Goal: Task Accomplishment & Management: Manage account settings

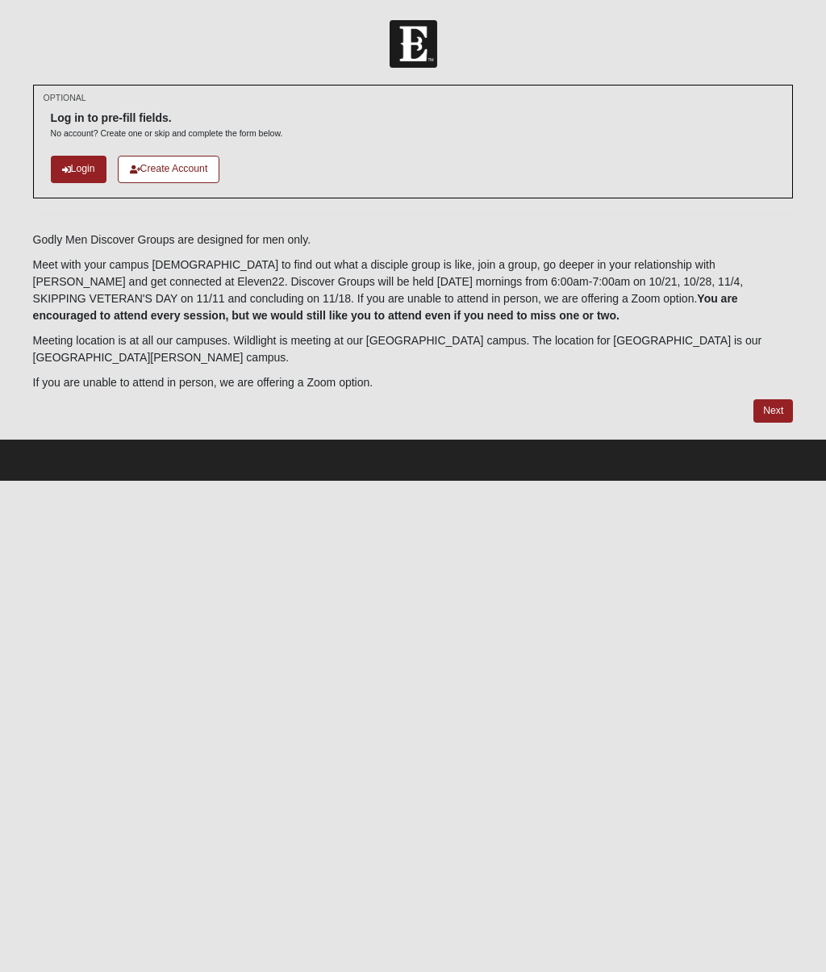
click at [69, 169] on icon at bounding box center [66, 169] width 9 height 9
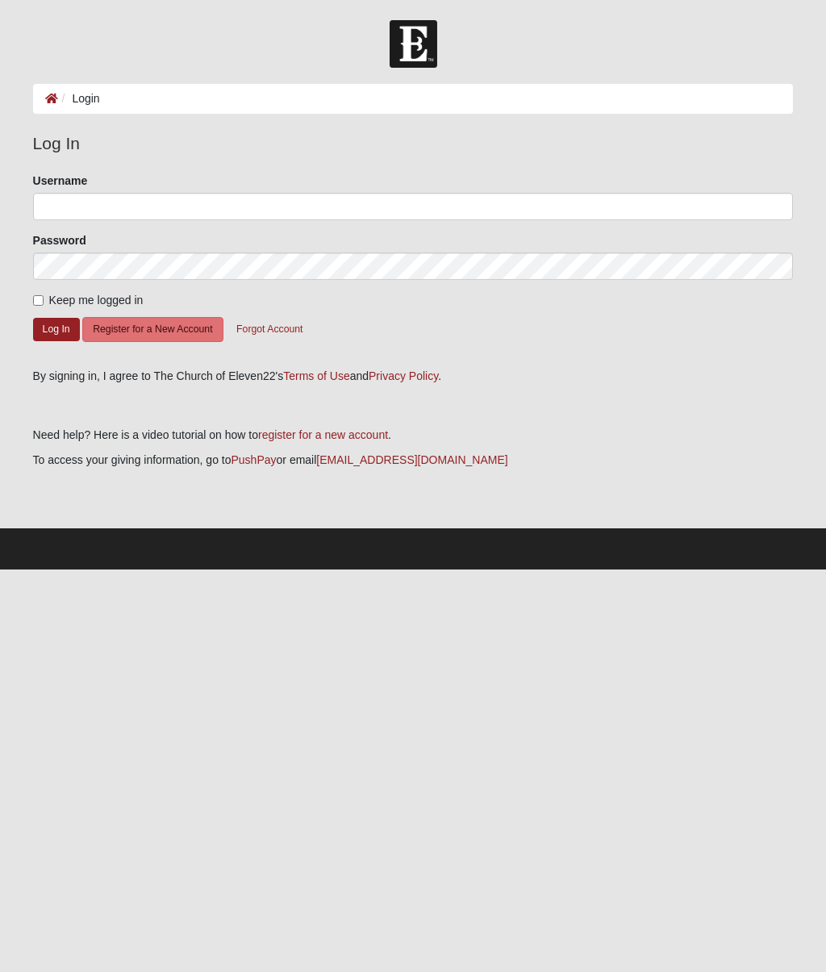
click at [77, 95] on li "Login" at bounding box center [79, 98] width 42 height 17
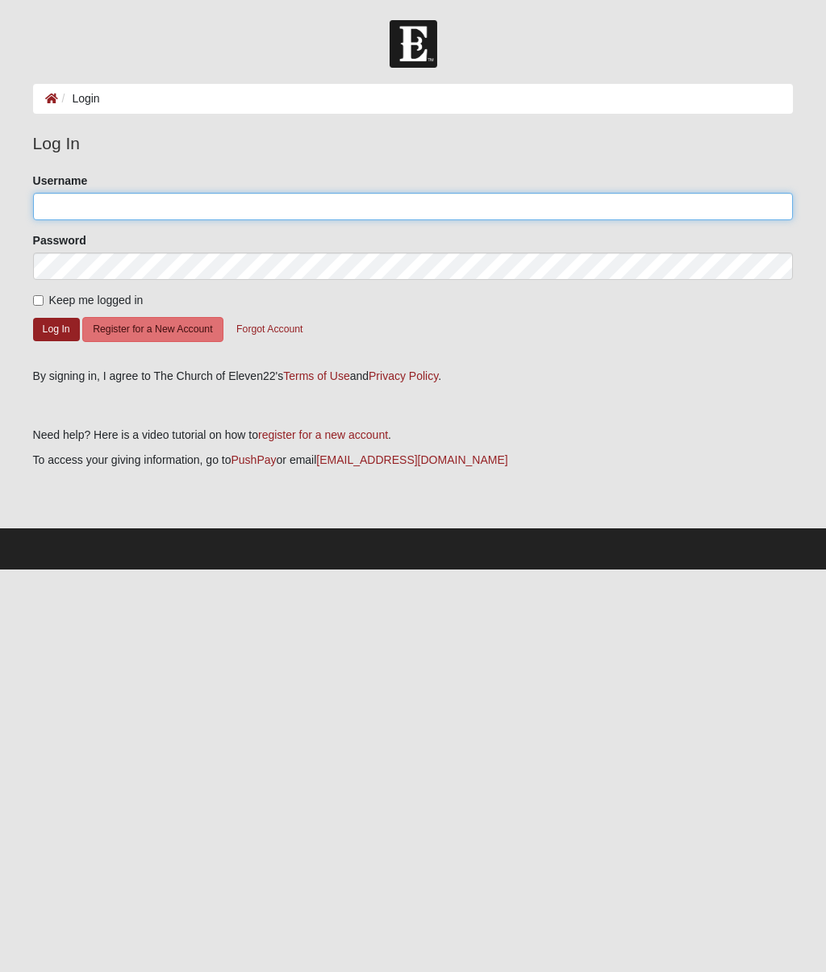
click at [72, 207] on input "Username" at bounding box center [413, 206] width 761 height 27
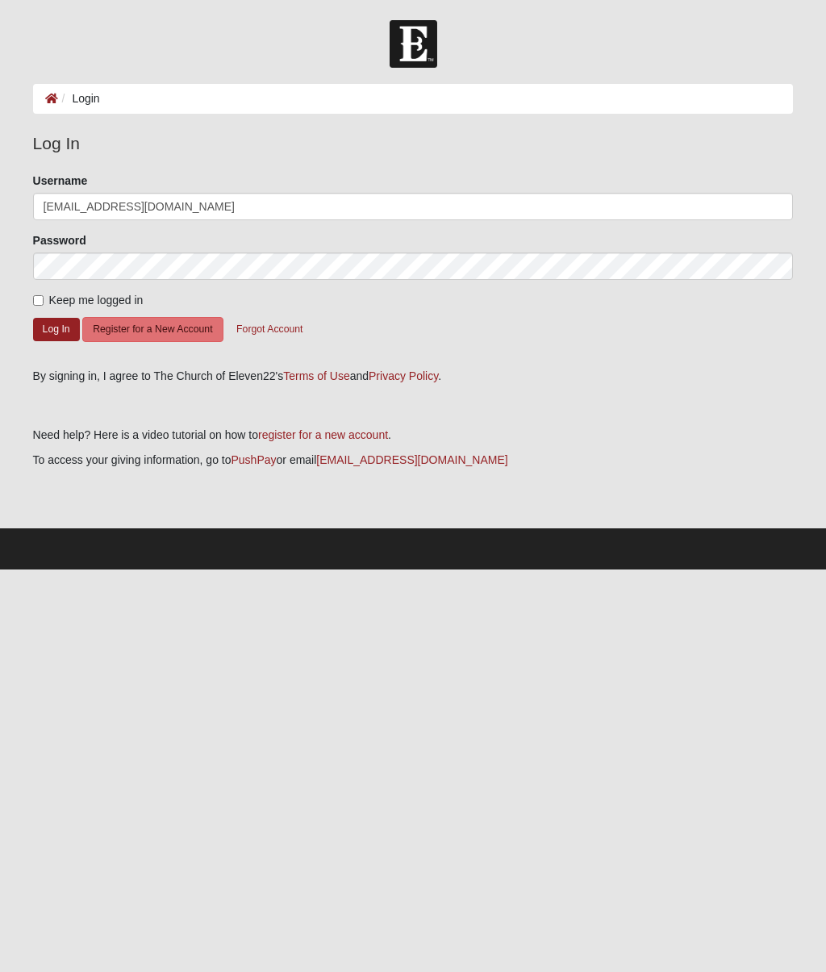
type input "gfmilton53@gmail.com"
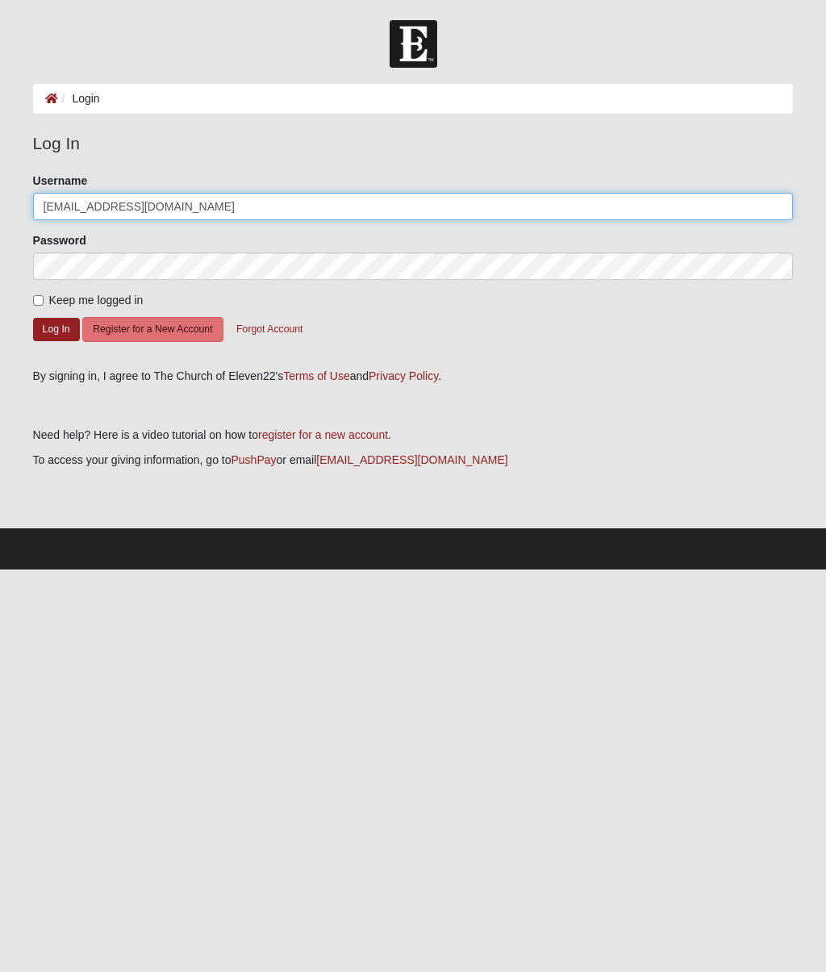
click at [56, 328] on button "Log In" at bounding box center [56, 329] width 47 height 23
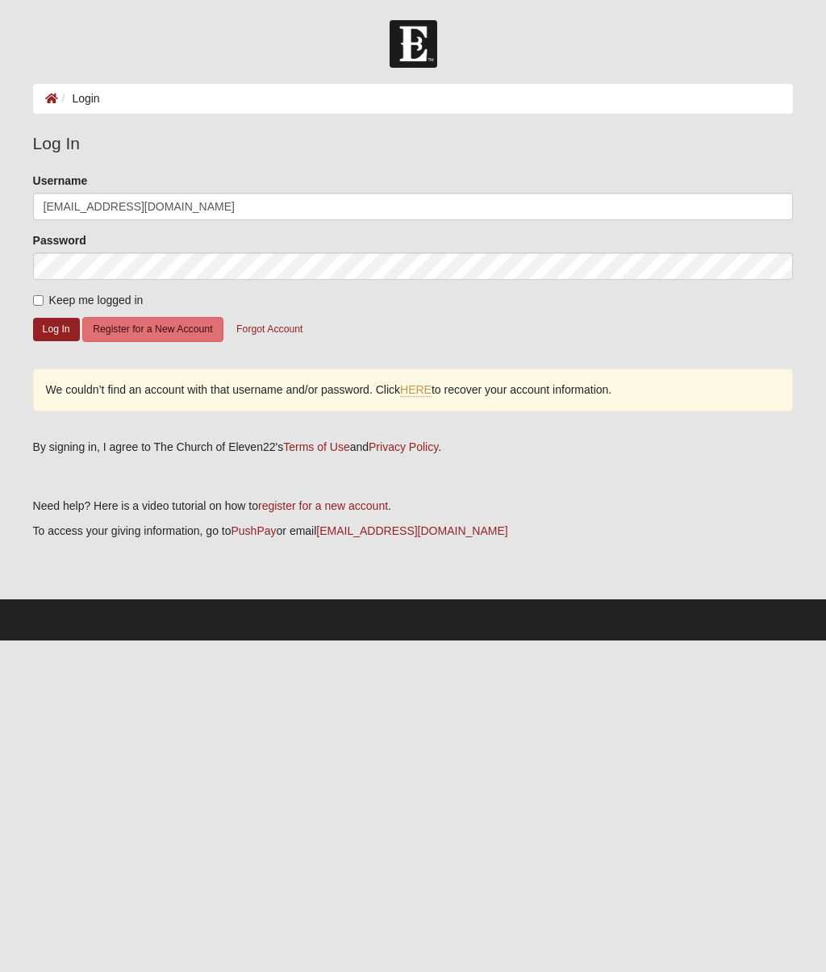
click at [51, 318] on button "Log In" at bounding box center [56, 329] width 47 height 23
click at [52, 323] on button "Log In" at bounding box center [56, 329] width 47 height 23
click at [43, 331] on button "Log In" at bounding box center [56, 329] width 47 height 23
click at [417, 393] on link "HERE" at bounding box center [415, 390] width 31 height 14
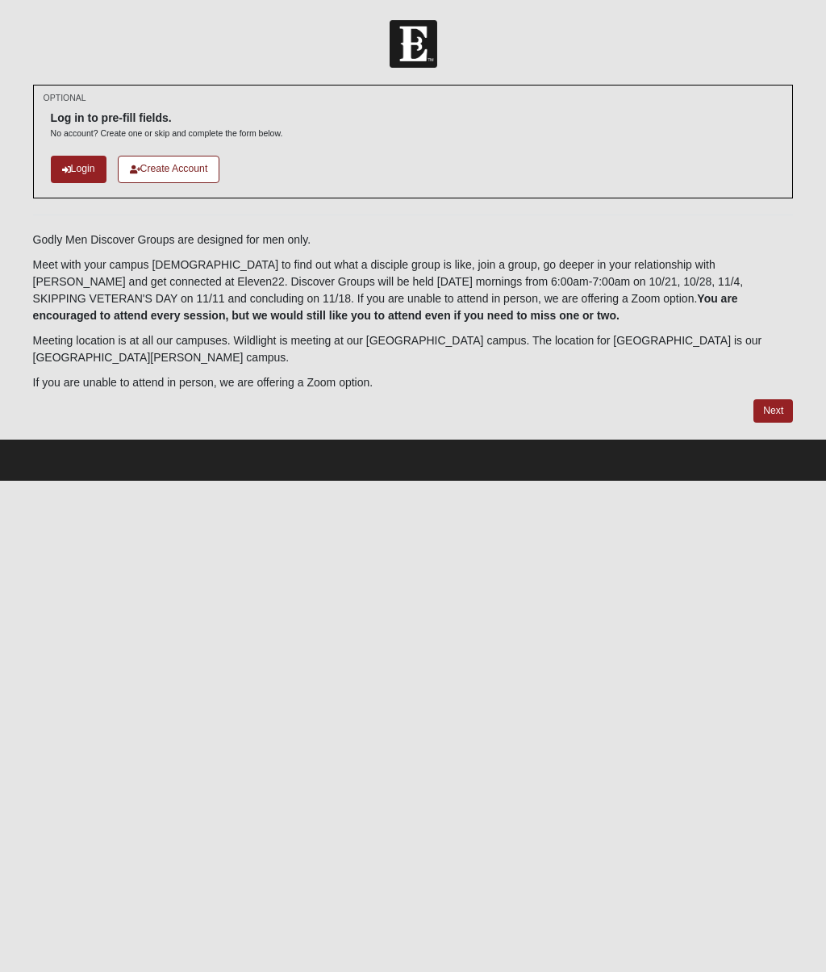
click at [160, 161] on link "Create Account" at bounding box center [169, 169] width 102 height 27
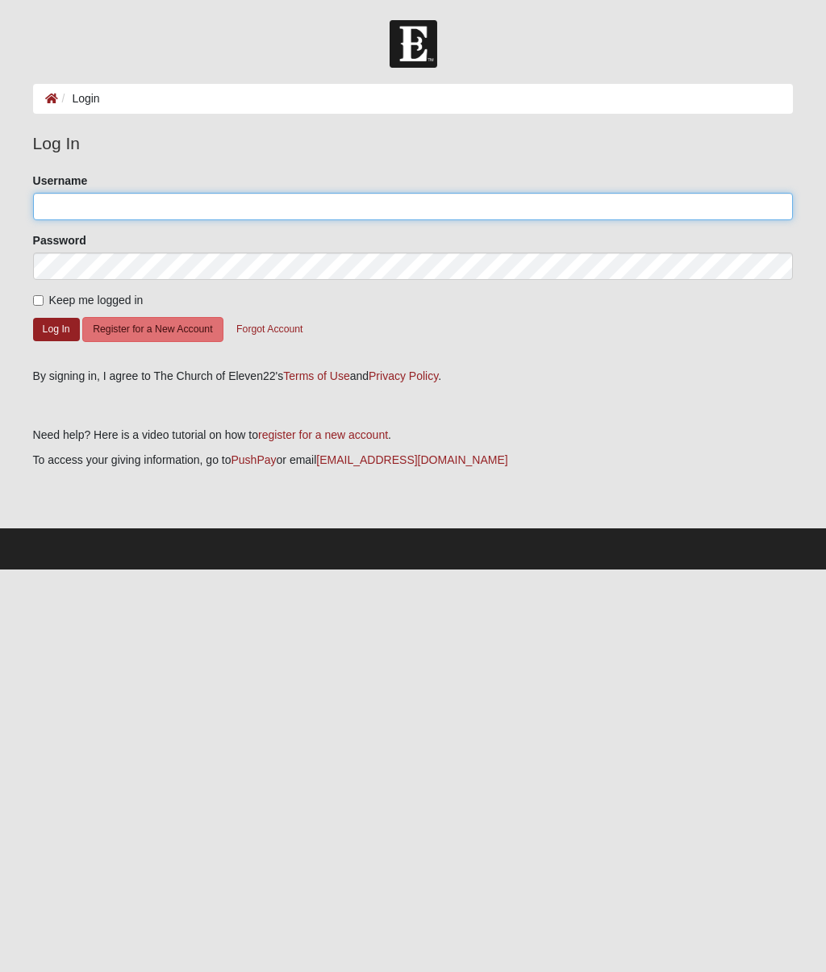
click at [161, 207] on input "Username" at bounding box center [413, 206] width 761 height 27
type input "D"
type input "[EMAIL_ADDRESS][DOMAIN_NAME]"
click at [286, 206] on input "gfmilton53@gmail.com" at bounding box center [413, 206] width 761 height 27
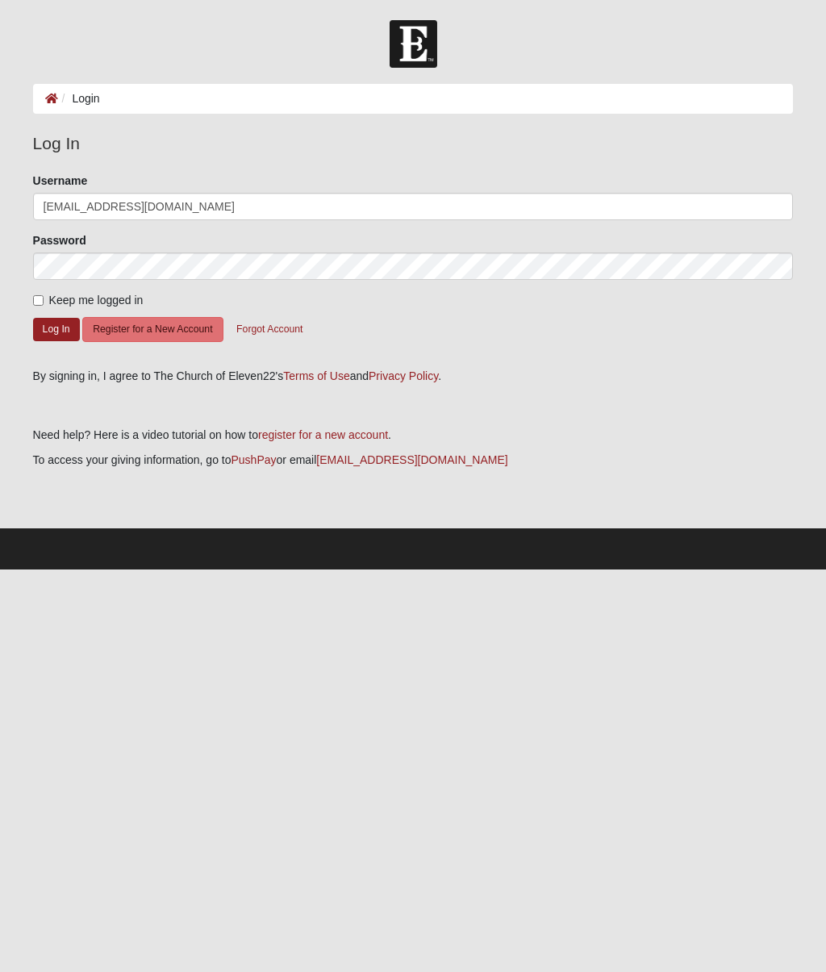
click at [52, 322] on button "Log In" at bounding box center [56, 329] width 47 height 23
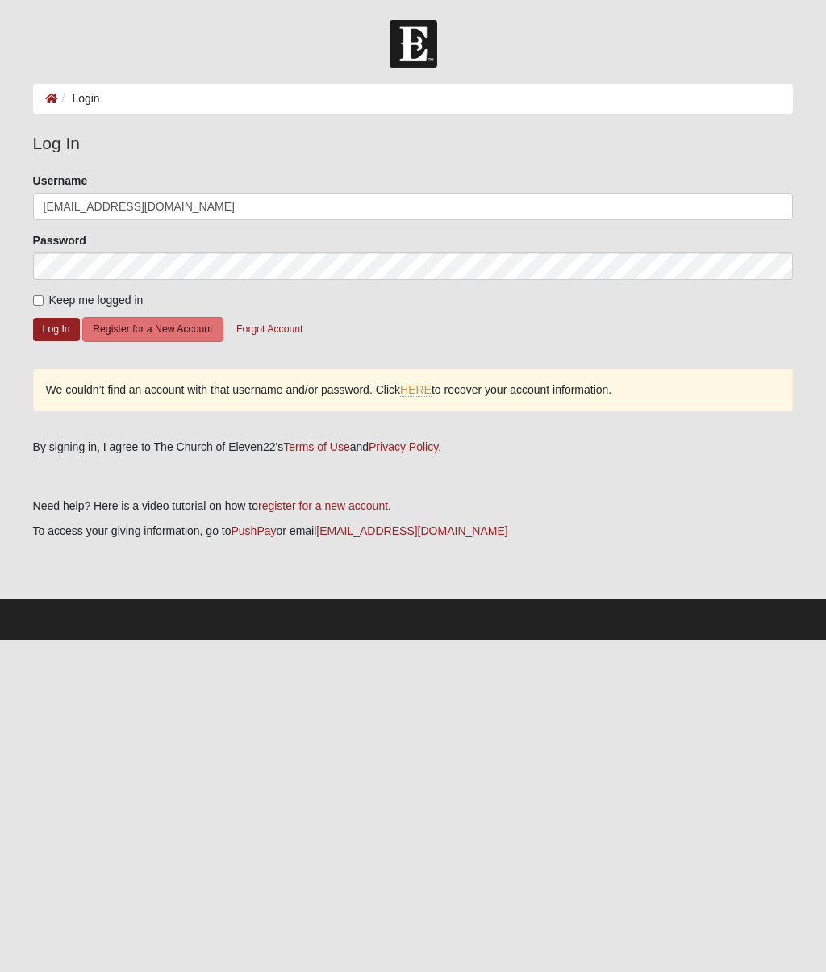
click at [423, 395] on link "HERE" at bounding box center [415, 390] width 31 height 14
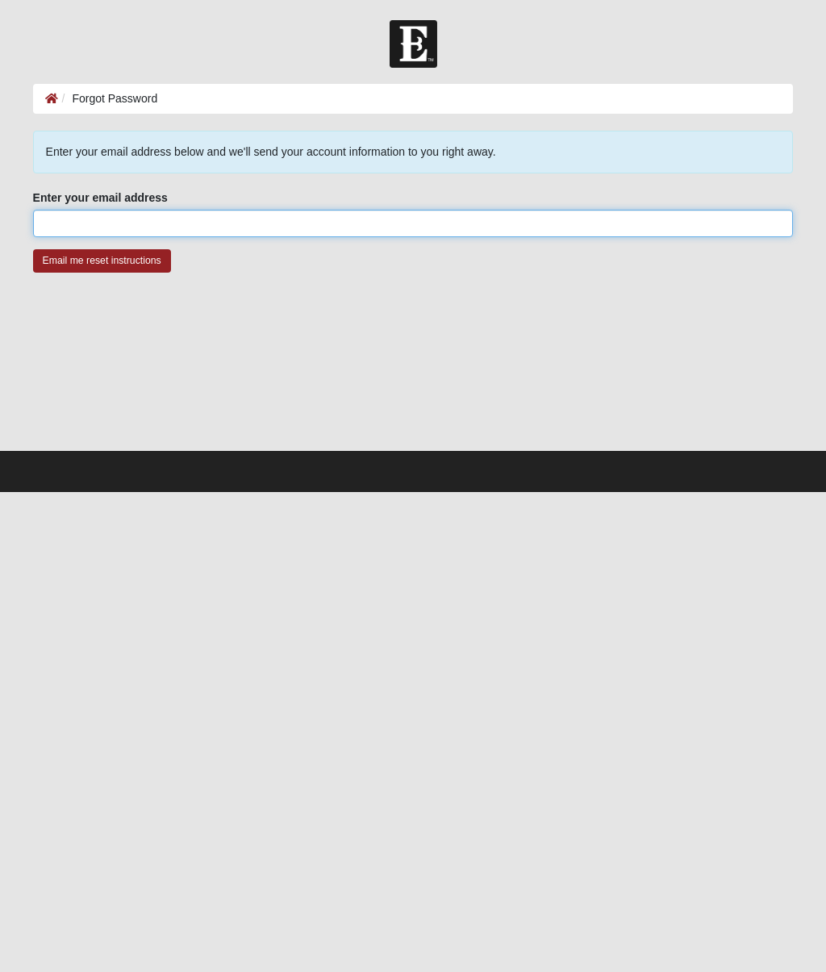
click at [57, 219] on input "Enter your email address" at bounding box center [413, 223] width 761 height 27
type input "Gfmilton53@gmail.com"
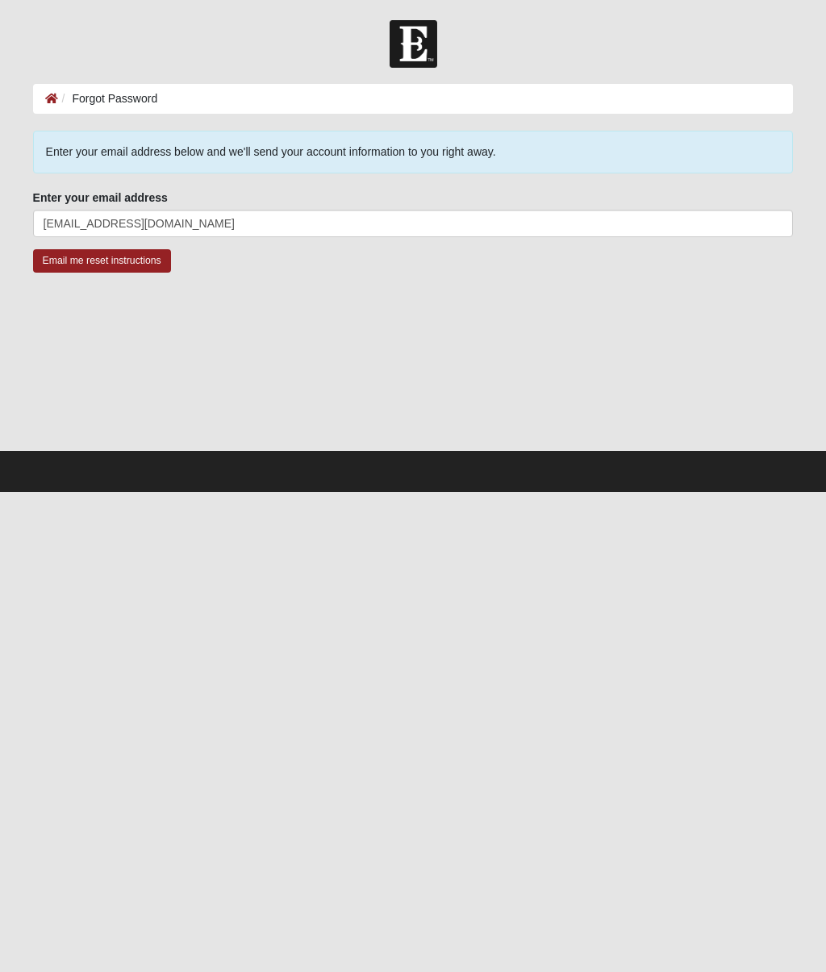
click at [53, 263] on input "Email me reset instructions" at bounding box center [102, 260] width 138 height 23
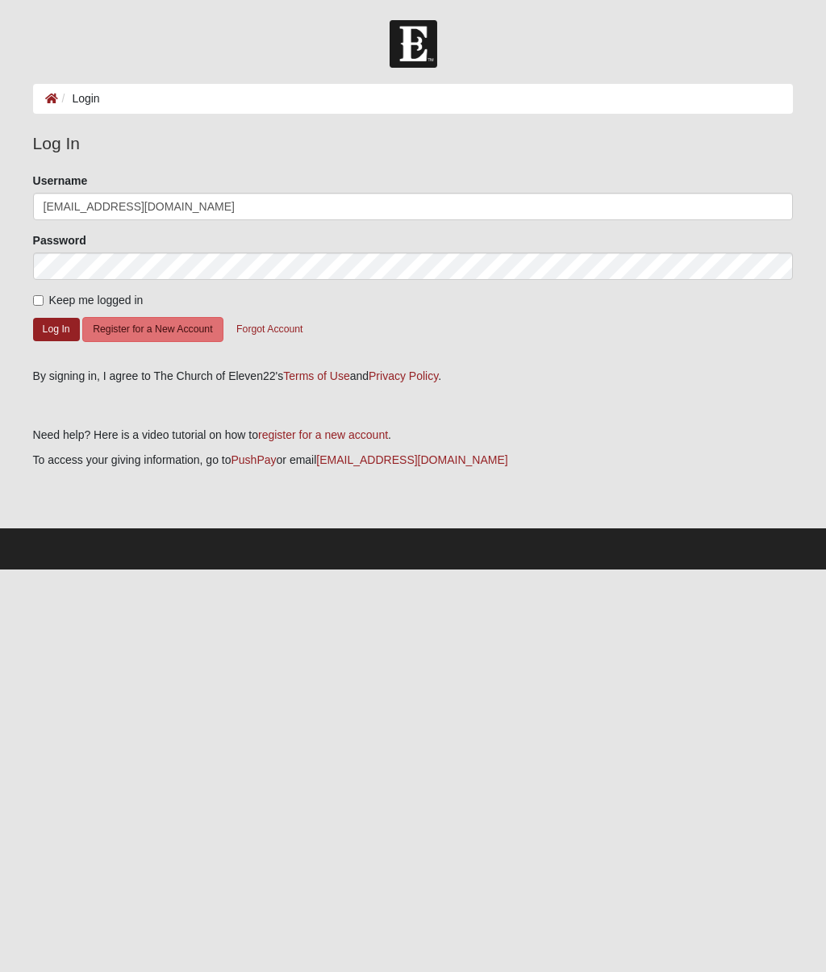
type input "[EMAIL_ADDRESS][DOMAIN_NAME]"
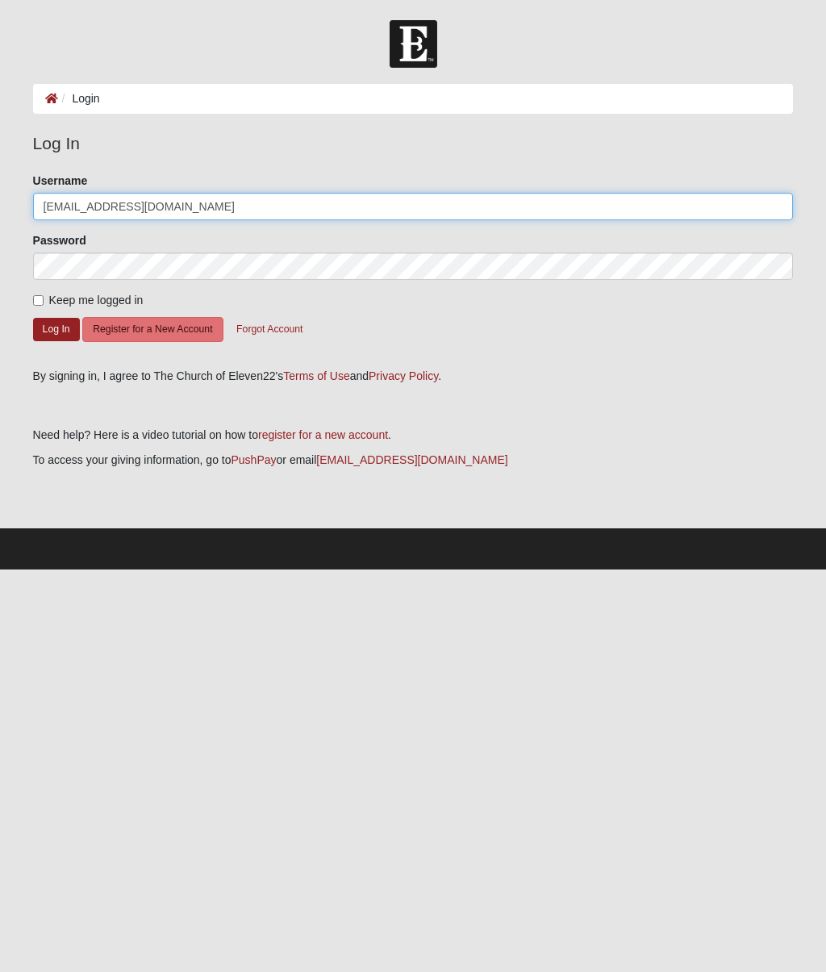
click at [56, 328] on button "Log In" at bounding box center [56, 329] width 47 height 23
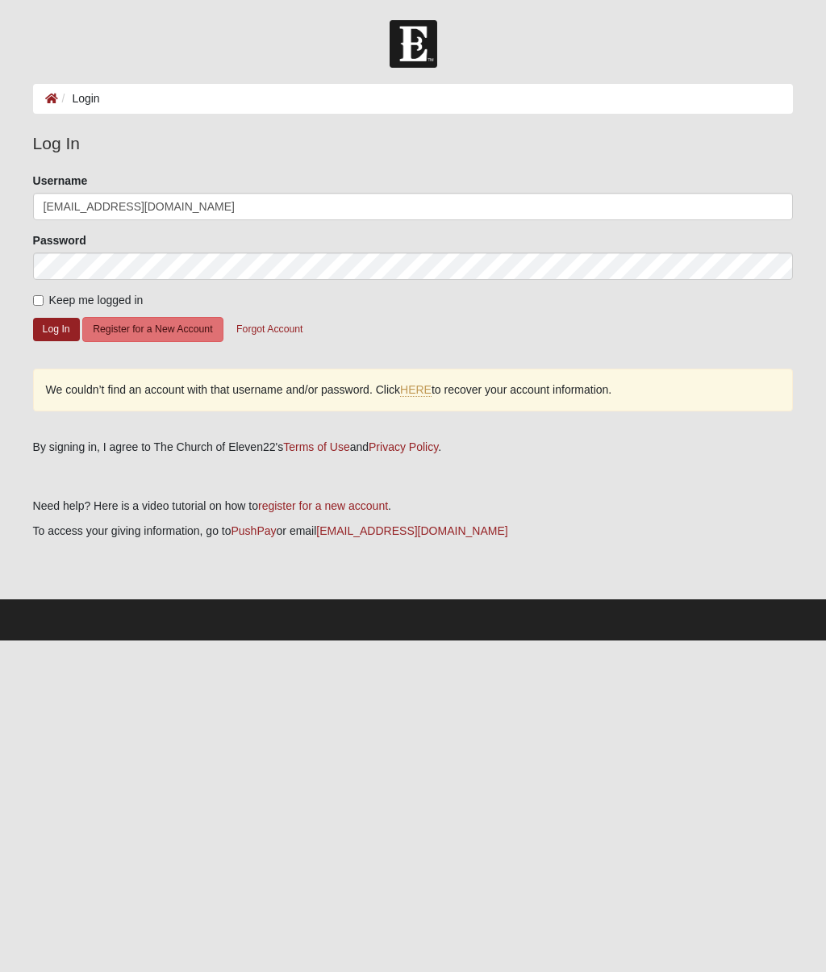
click at [39, 296] on input "Keep me logged in" at bounding box center [38, 300] width 10 height 10
checkbox input "true"
click at [47, 327] on button "Log In" at bounding box center [56, 329] width 47 height 23
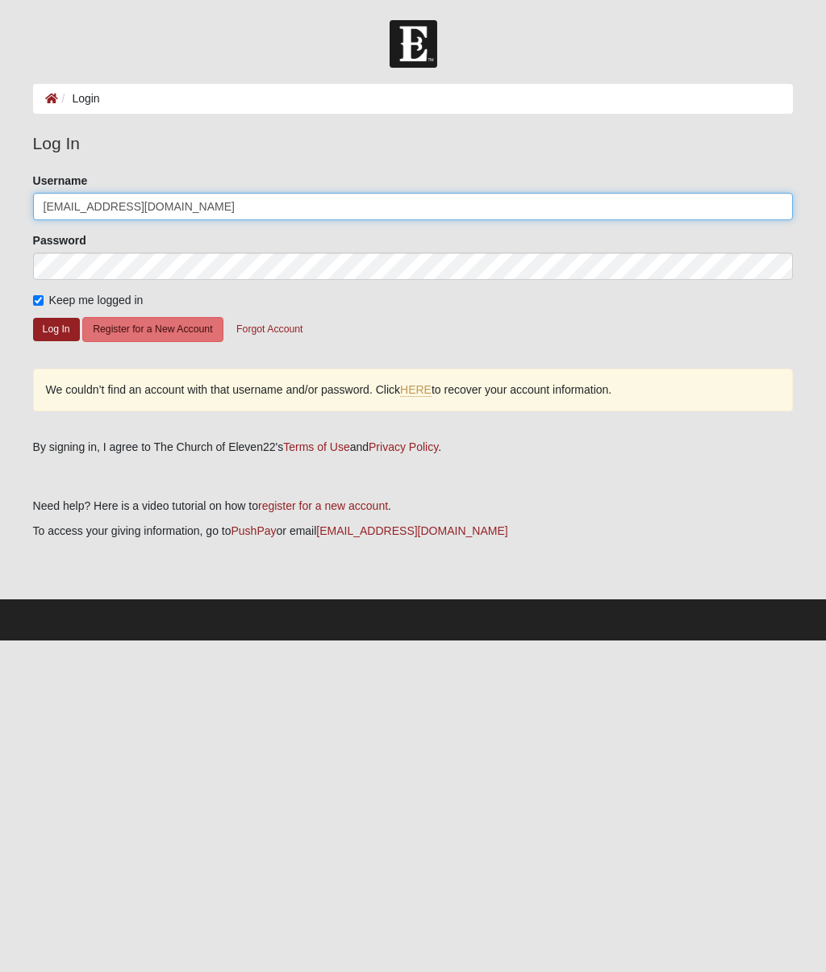
click at [401, 211] on input "[EMAIL_ADDRESS][DOMAIN_NAME]" at bounding box center [413, 206] width 761 height 27
type input "Gfmilton53@gmail.com"
type input "[EMAIL_ADDRESS][DOMAIN_NAME]"
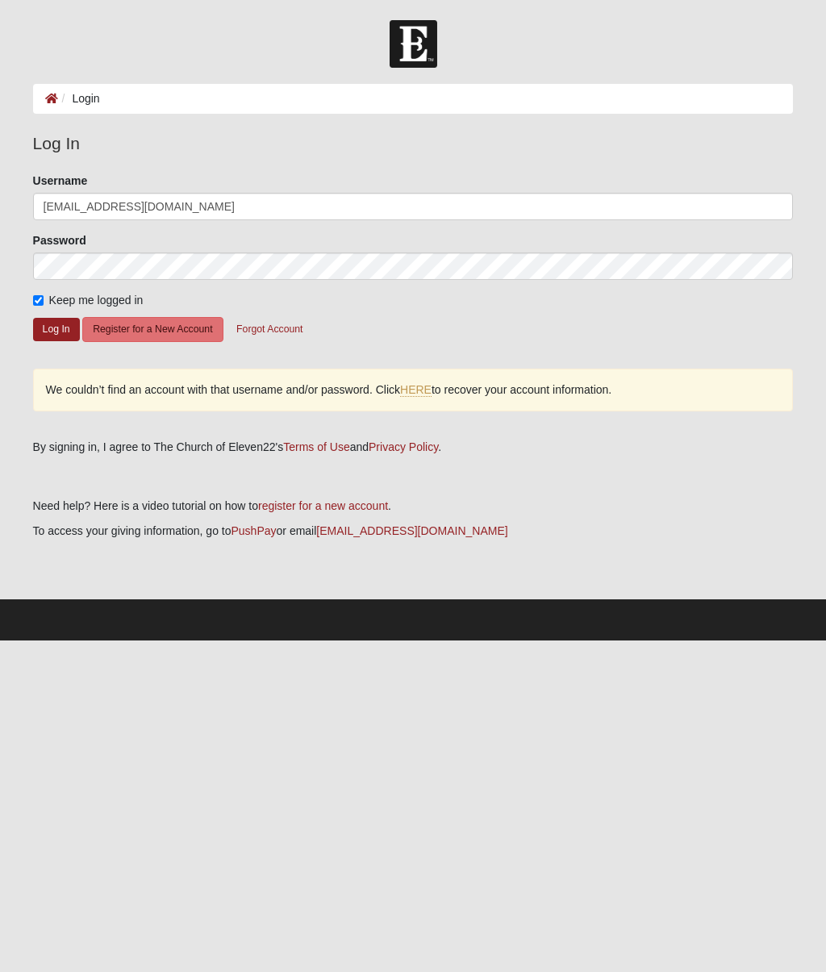
click at [51, 331] on button "Log In" at bounding box center [56, 329] width 47 height 23
click at [50, 329] on button "Log In" at bounding box center [56, 329] width 47 height 23
click at [424, 395] on link "HERE" at bounding box center [415, 390] width 31 height 14
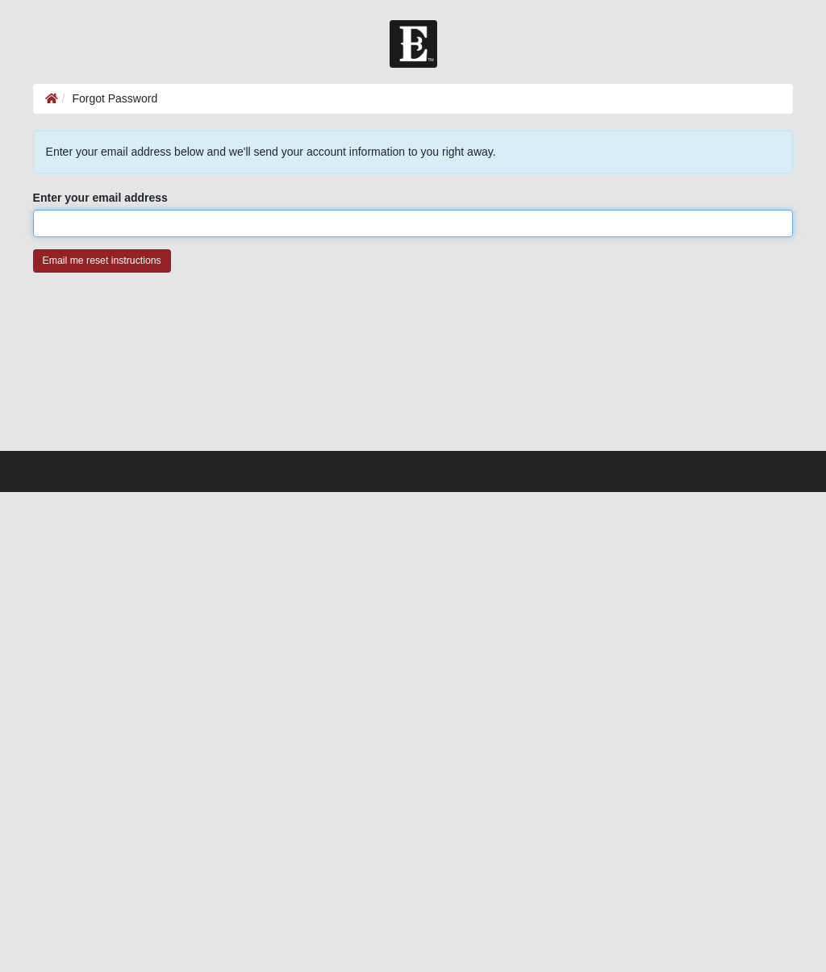
click at [91, 227] on input "Enter your email address" at bounding box center [413, 223] width 761 height 27
type input "gfmilton53@gmail.com"
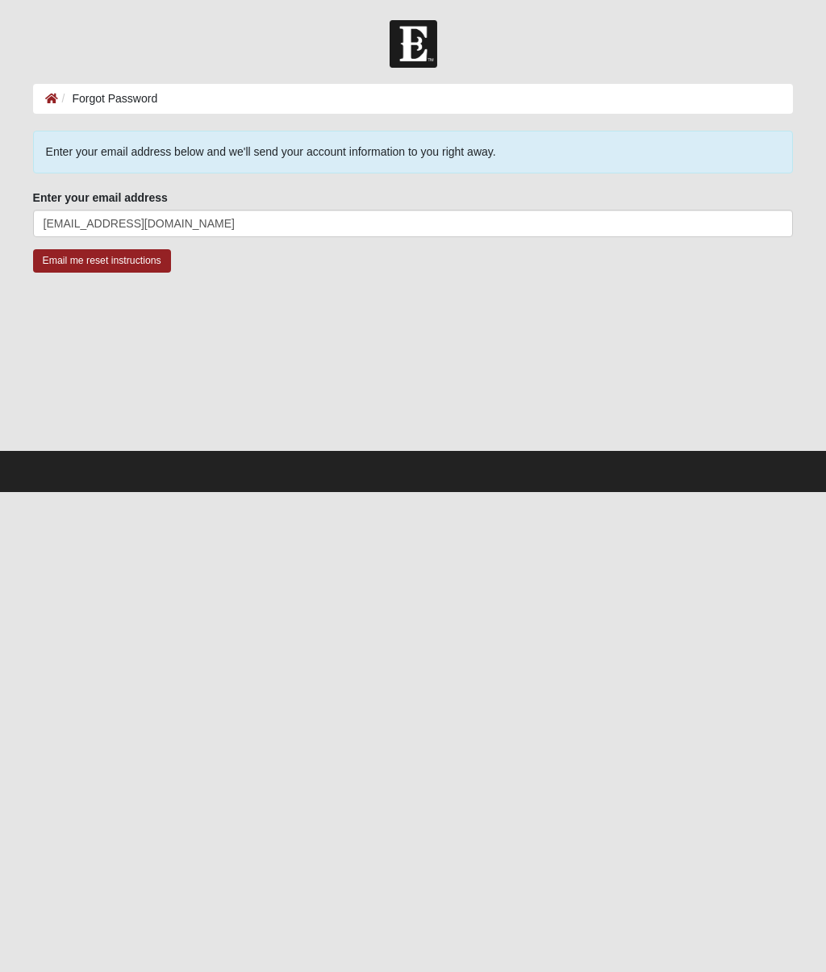
click at [67, 262] on input "Email me reset instructions" at bounding box center [102, 260] width 138 height 23
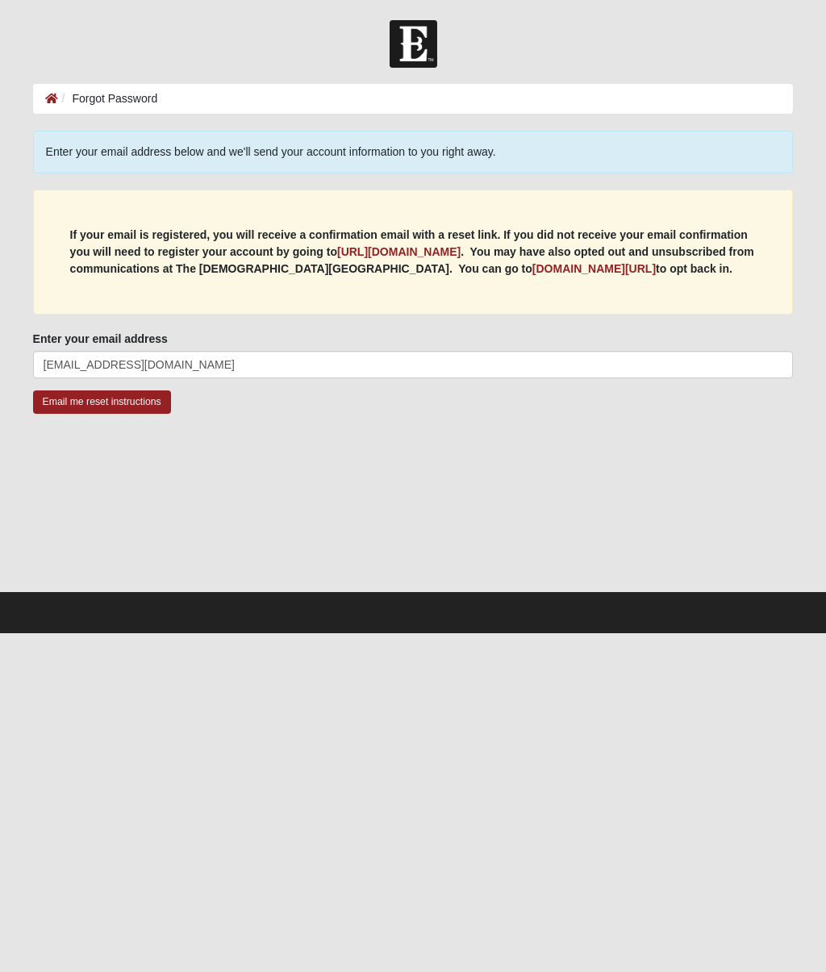
click at [587, 267] on b "my.coe22.com/resubscribe" at bounding box center [593, 268] width 123 height 13
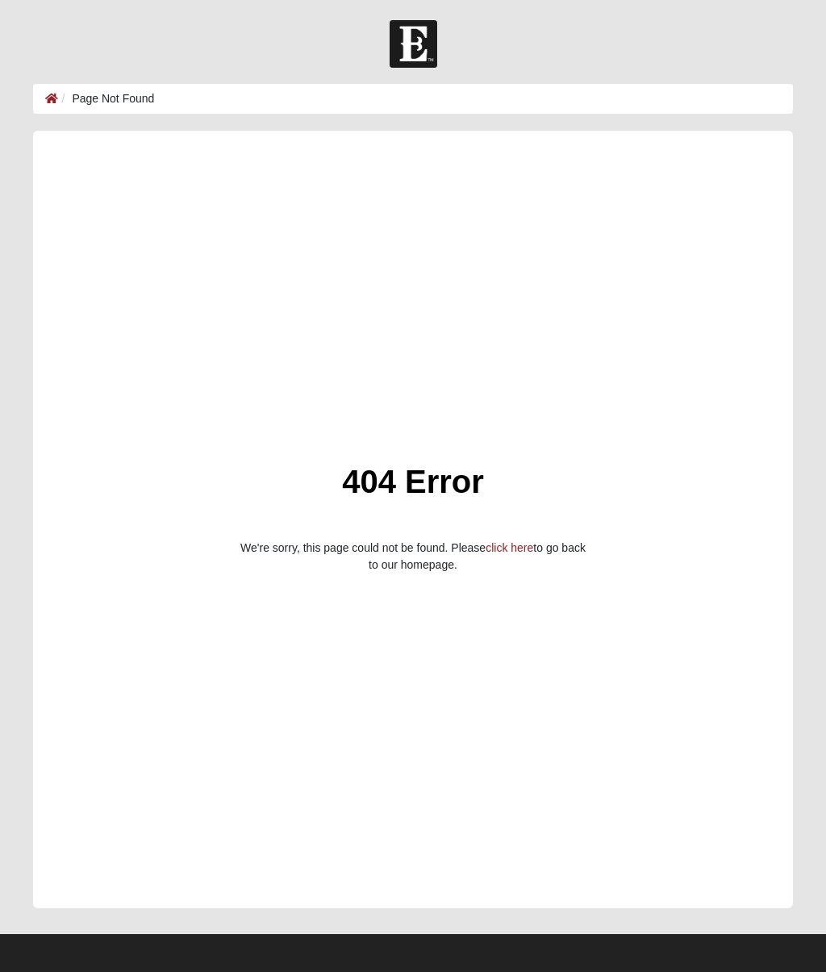
click at [499, 554] on link "click here" at bounding box center [510, 547] width 48 height 13
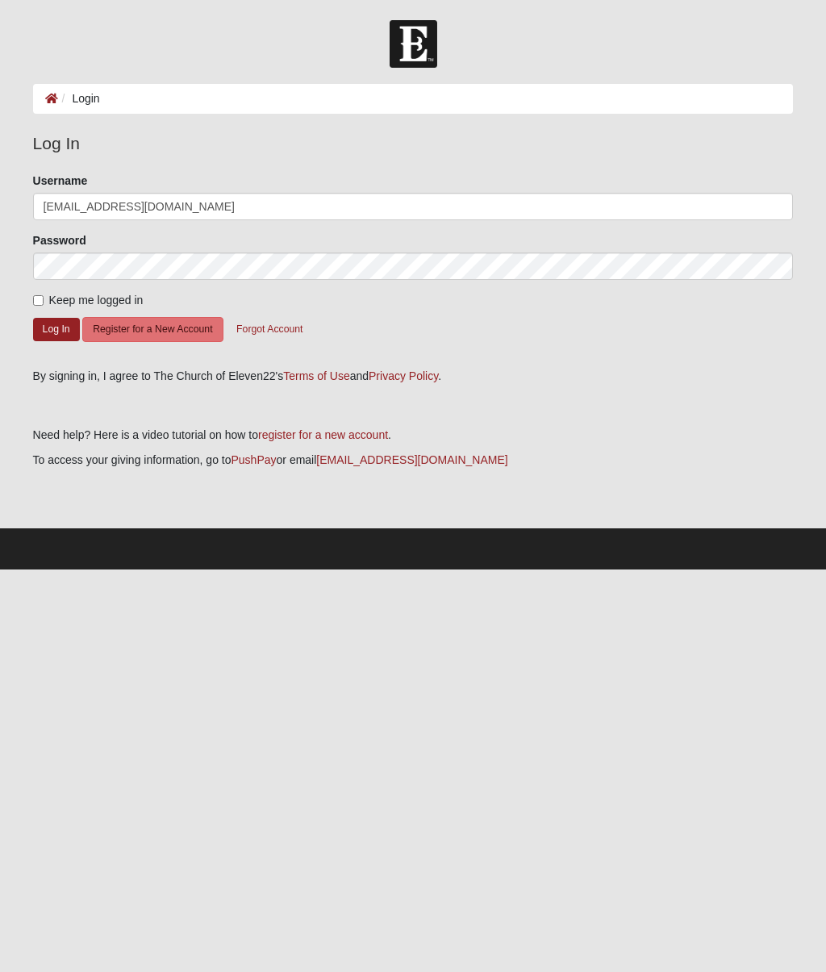
type input "[EMAIL_ADDRESS][DOMAIN_NAME]"
click at [33, 306] on input "Keep me logged in" at bounding box center [38, 300] width 10 height 10
checkbox input "true"
click at [42, 329] on button "Log In" at bounding box center [56, 329] width 47 height 23
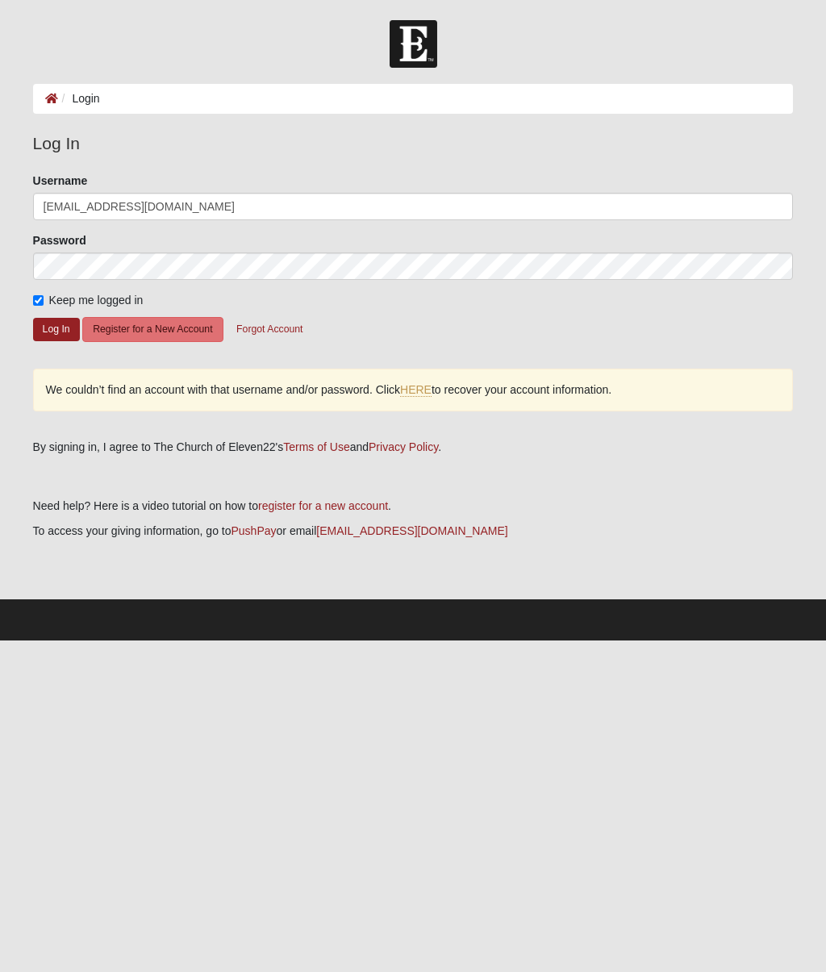
click at [295, 505] on link "register for a new account" at bounding box center [323, 505] width 130 height 13
